Goal: Task Accomplishment & Management: Use online tool/utility

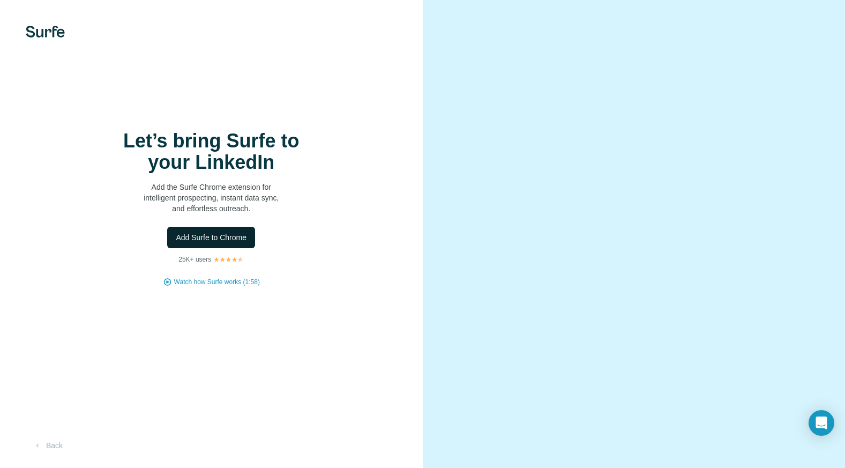
click at [225, 243] on button "Add Surfe to Chrome" at bounding box center [211, 237] width 88 height 21
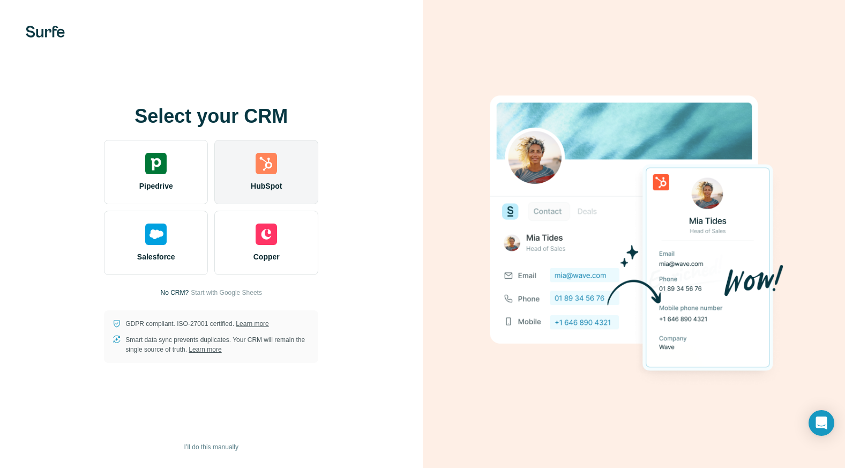
click at [257, 171] on img at bounding box center [266, 163] width 21 height 21
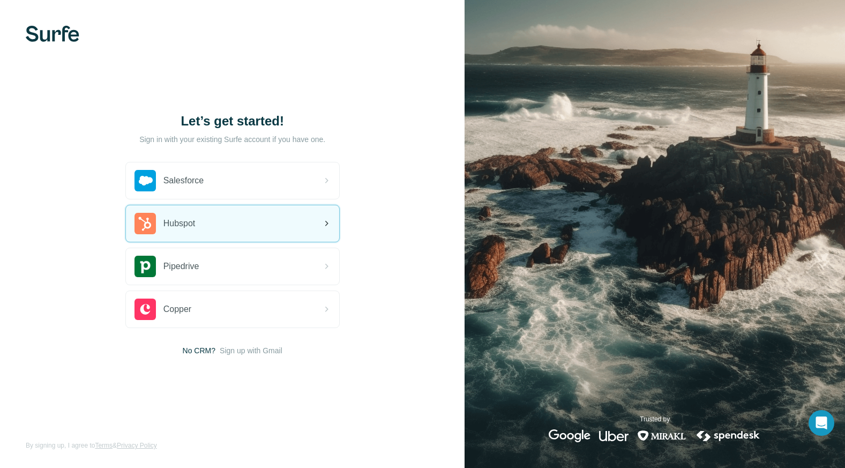
click at [190, 224] on span "Hubspot" at bounding box center [179, 223] width 32 height 13
